Goal: Task Accomplishment & Management: Manage account settings

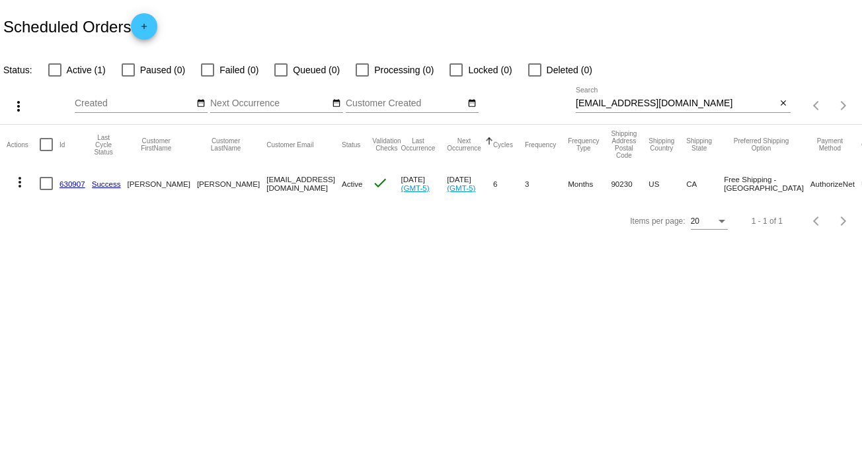
click at [781, 102] on mat-icon "close" at bounding box center [782, 103] width 9 height 11
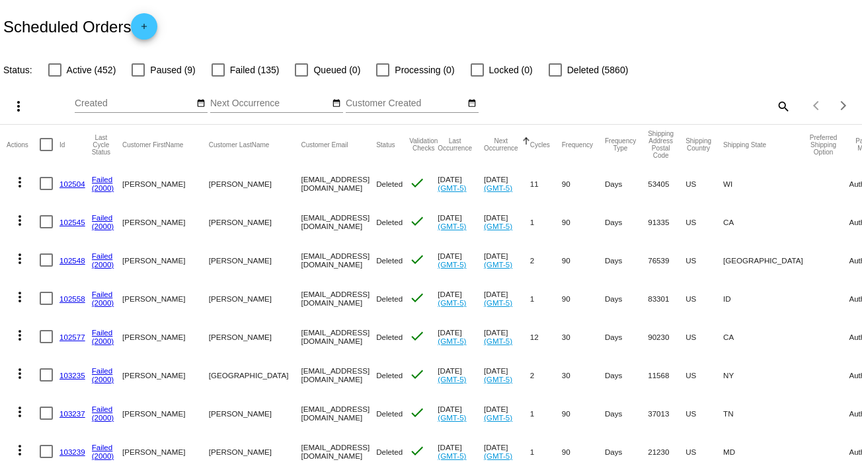
click at [775, 98] on mat-icon "search" at bounding box center [782, 106] width 16 height 20
click at [775, 98] on input "Search" at bounding box center [682, 103] width 215 height 11
paste input "[EMAIL_ADDRESS][DOMAIN_NAME]"
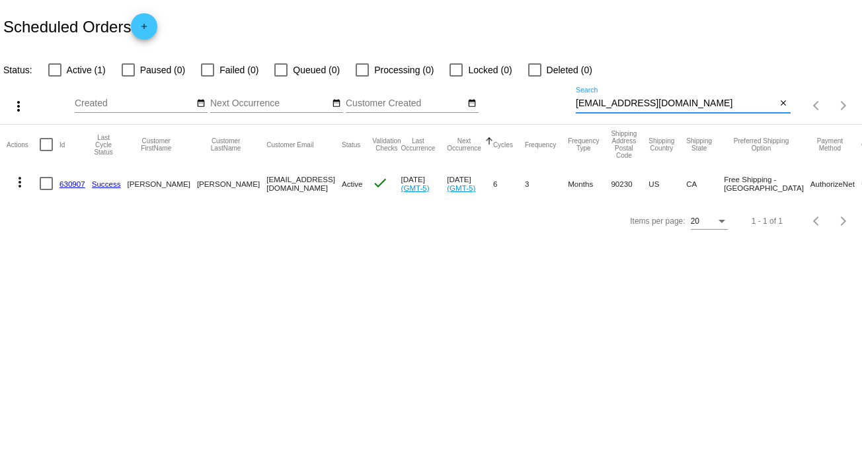
type input "[EMAIL_ADDRESS][DOMAIN_NAME]"
click at [23, 180] on mat-icon "more_vert" at bounding box center [20, 182] width 16 height 16
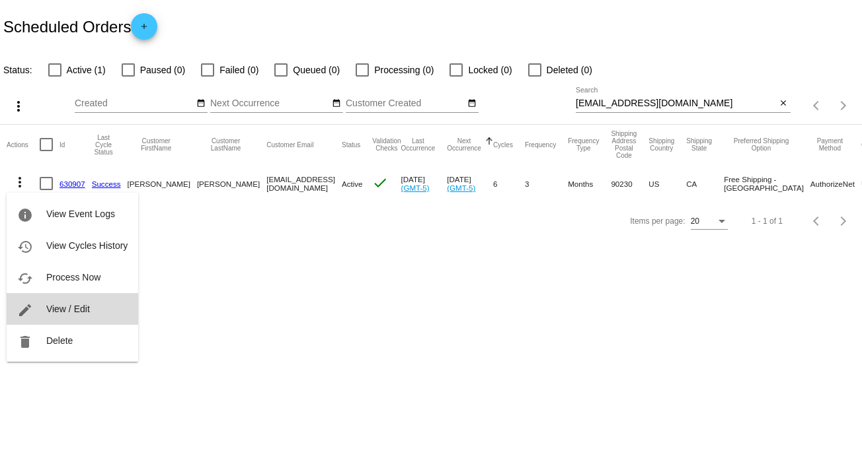
click at [79, 309] on span "View / Edit" at bounding box center [68, 309] width 44 height 11
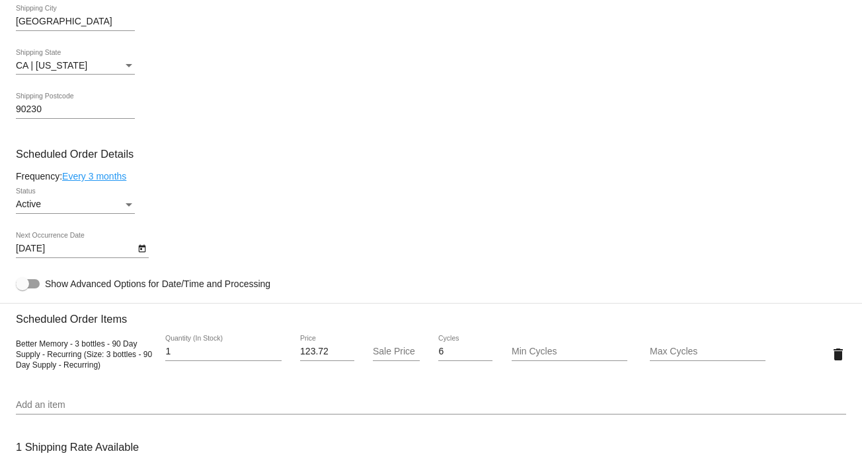
scroll to position [626, 0]
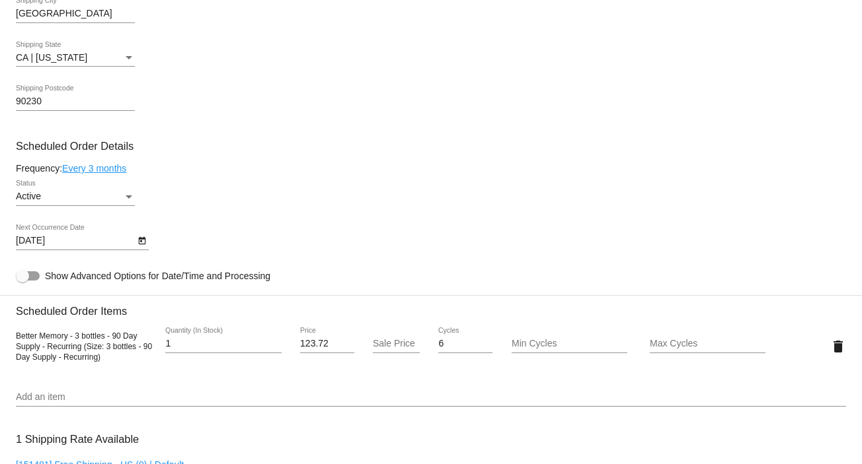
click at [135, 244] on button "Open calendar" at bounding box center [142, 240] width 14 height 14
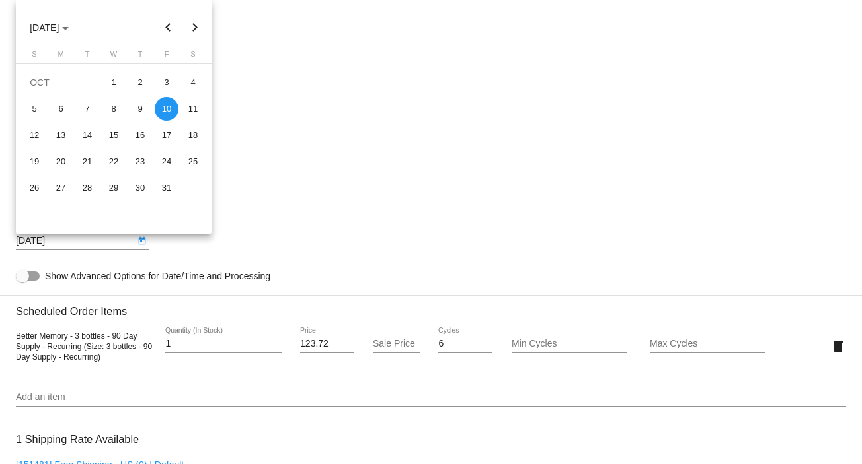
drag, startPoint x: 854, startPoint y: 194, endPoint x: 854, endPoint y: 165, distance: 28.4
click at [854, 165] on div at bounding box center [431, 232] width 862 height 464
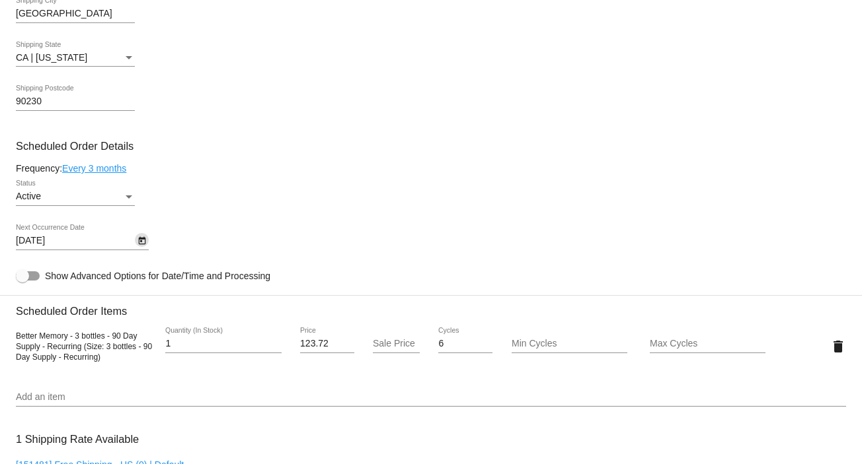
click at [147, 241] on button "Open calendar" at bounding box center [142, 240] width 14 height 14
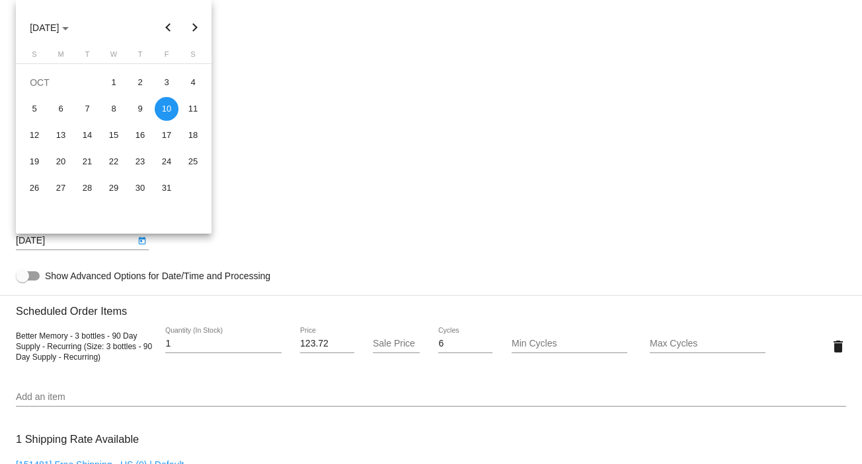
click at [196, 26] on button "Next month" at bounding box center [195, 28] width 26 height 26
click at [66, 134] on div "10" at bounding box center [61, 136] width 24 height 24
type input "[DATE]"
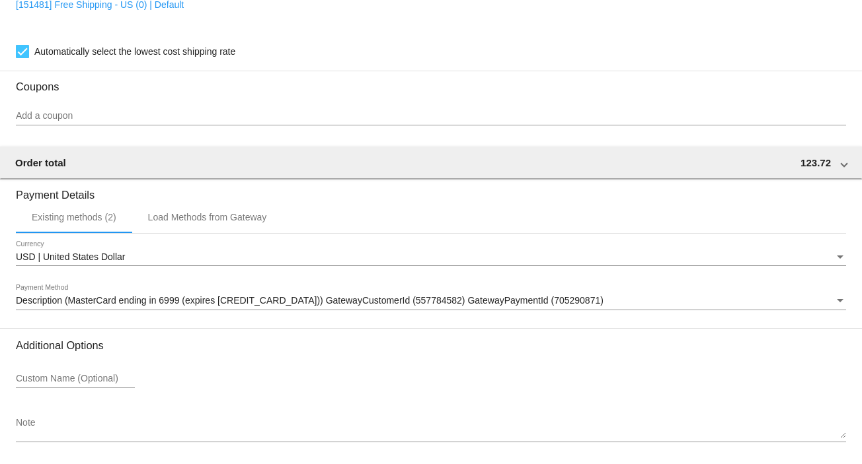
scroll to position [1141, 0]
